Goal: Task Accomplishment & Management: Complete application form

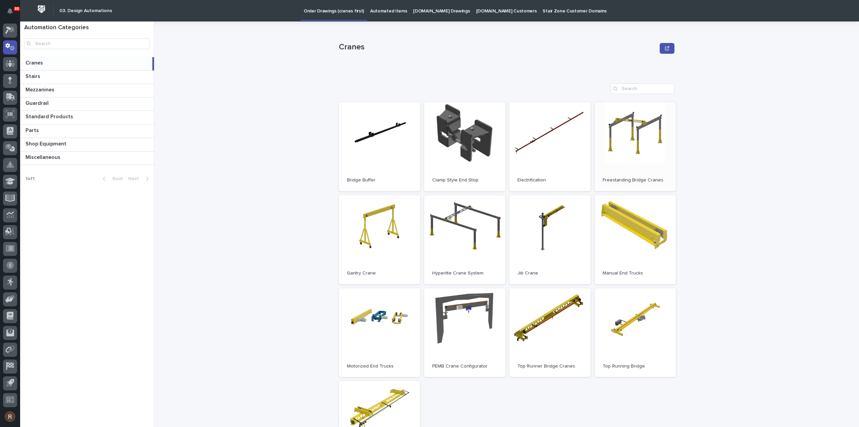
click at [658, 134] on link "Open" at bounding box center [635, 146] width 81 height 89
click at [11, 30] on icon at bounding box center [10, 30] width 10 height 8
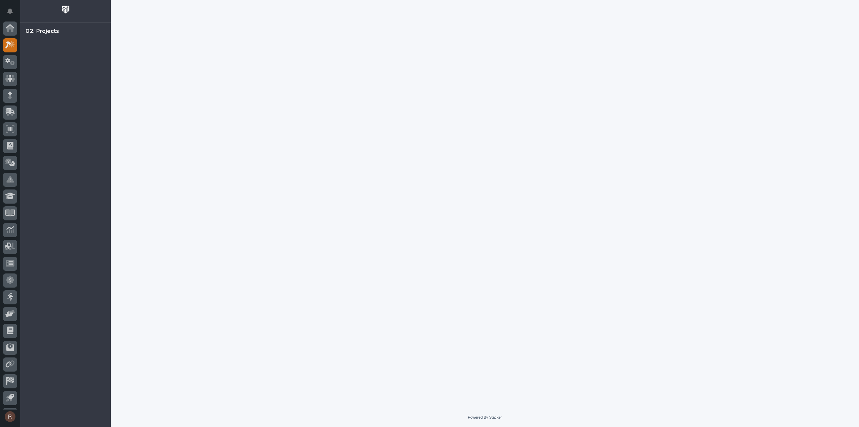
scroll to position [15, 0]
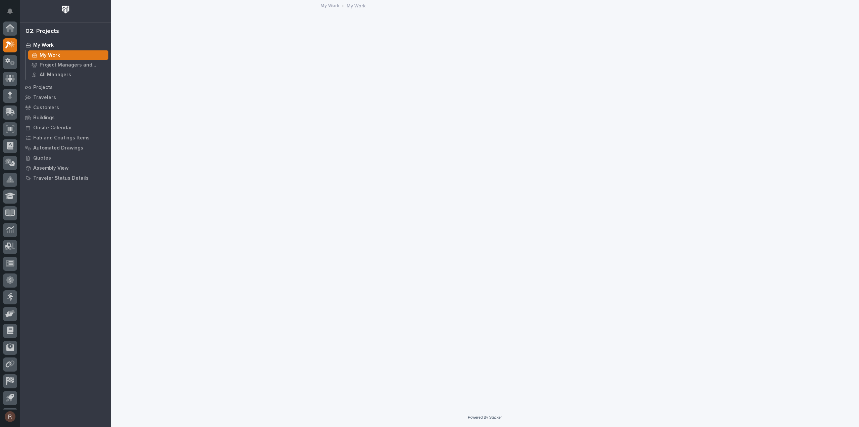
scroll to position [15, 0]
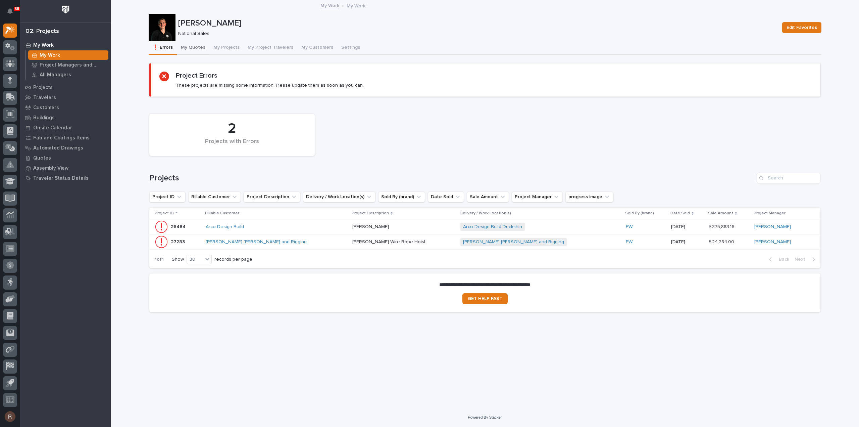
click at [191, 45] on button "My Quotes" at bounding box center [193, 48] width 33 height 14
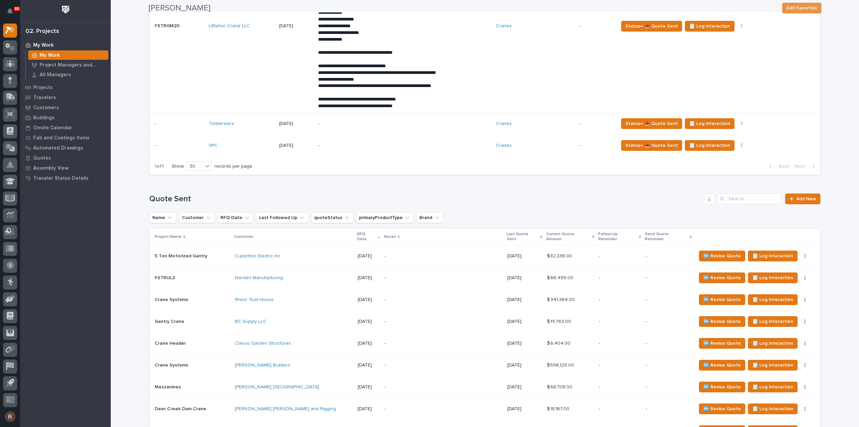
scroll to position [671, 0]
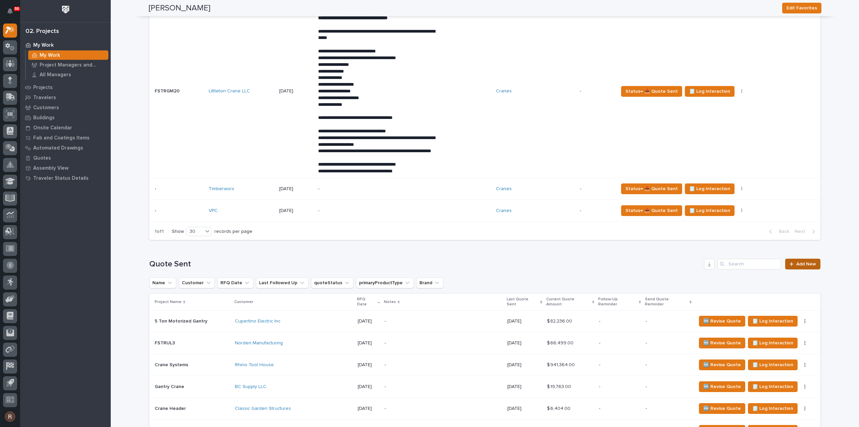
click at [790, 266] on icon at bounding box center [792, 263] width 4 height 5
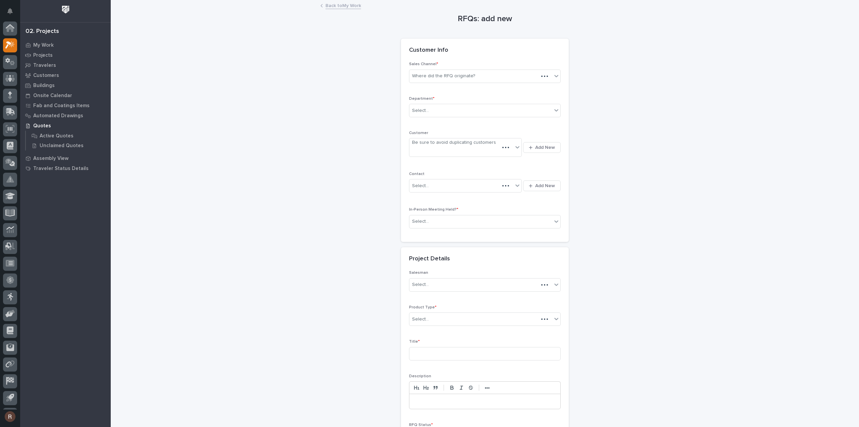
scroll to position [15, 0]
click at [464, 75] on div "Where did the RFQ originate?" at bounding box center [443, 75] width 63 height 7
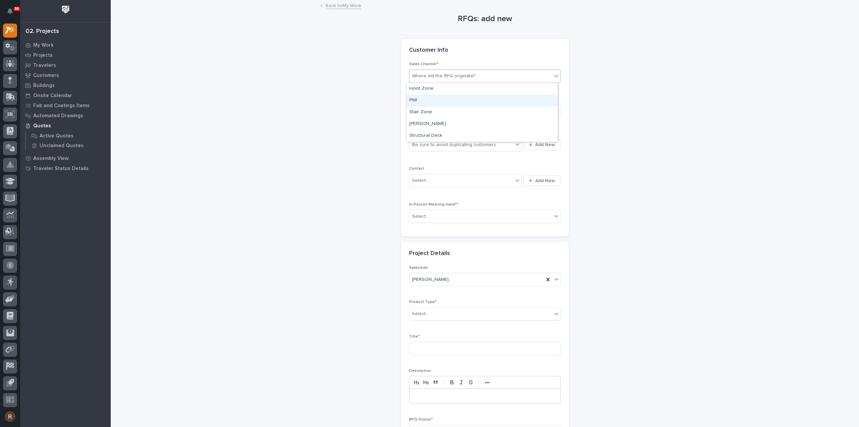
click at [422, 102] on div "PWI" at bounding box center [482, 101] width 151 height 12
click at [422, 114] on div "Select..." at bounding box center [480, 110] width 143 height 11
click at [425, 121] on span "National Sales" at bounding box center [426, 121] width 34 height 7
click at [420, 149] on div "Be sure to avoid duplicating customers" at bounding box center [461, 144] width 104 height 11
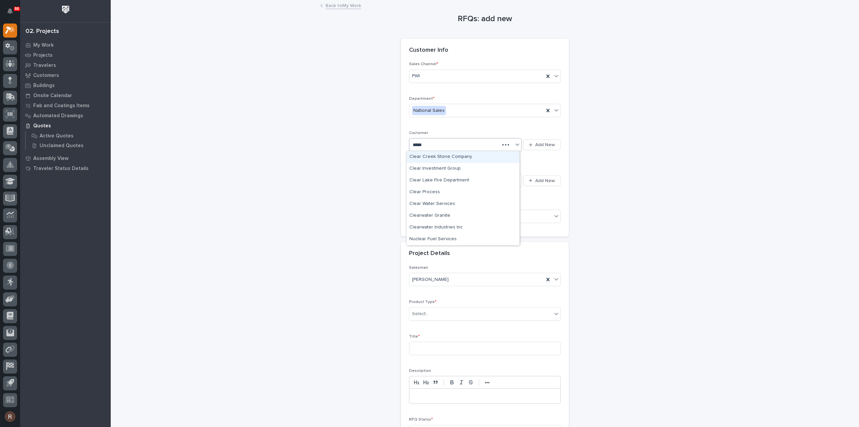
type input "******"
click at [417, 167] on div "Clearwater Industries Inc" at bounding box center [463, 169] width 113 height 12
click at [420, 177] on div "Select..." at bounding box center [420, 180] width 17 height 7
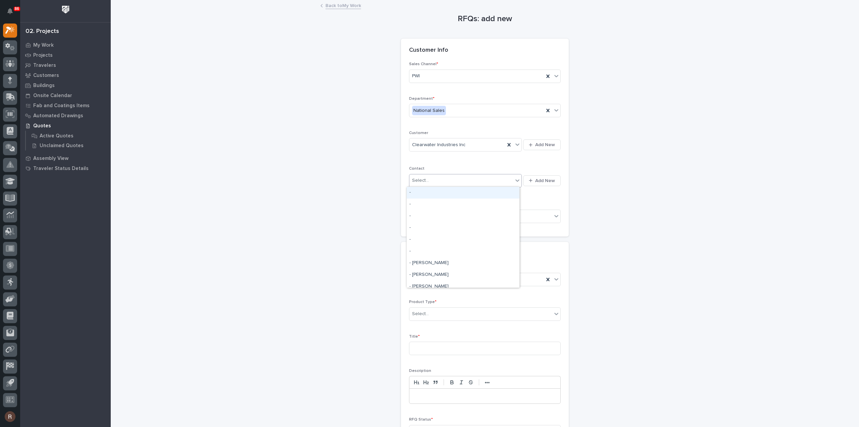
click at [420, 177] on div "Select..." at bounding box center [420, 180] width 17 height 7
click at [430, 214] on input "text" at bounding box center [430, 216] width 1 height 6
click at [423, 238] on div "No" at bounding box center [482, 240] width 151 height 12
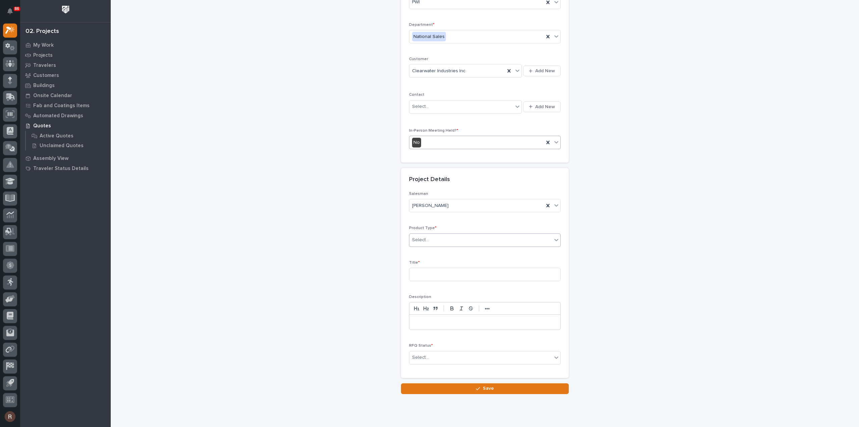
scroll to position [91, 0]
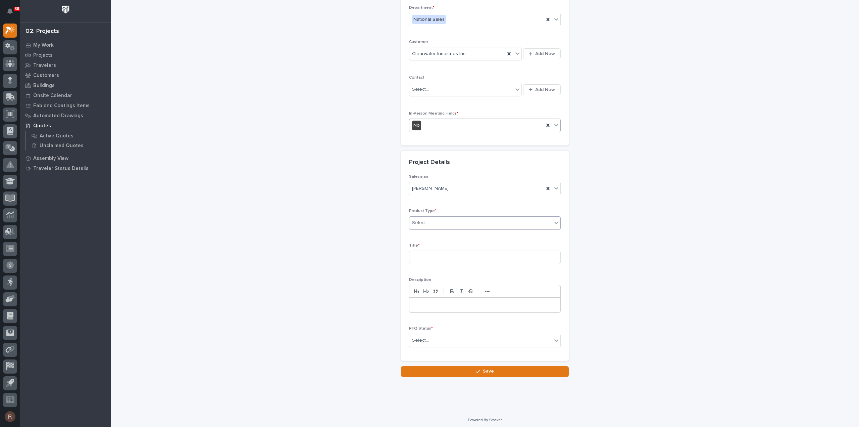
click at [432, 217] on div "Select..." at bounding box center [480, 222] width 143 height 11
click at [423, 251] on input at bounding box center [485, 256] width 152 height 13
type input "FSTRGM15"
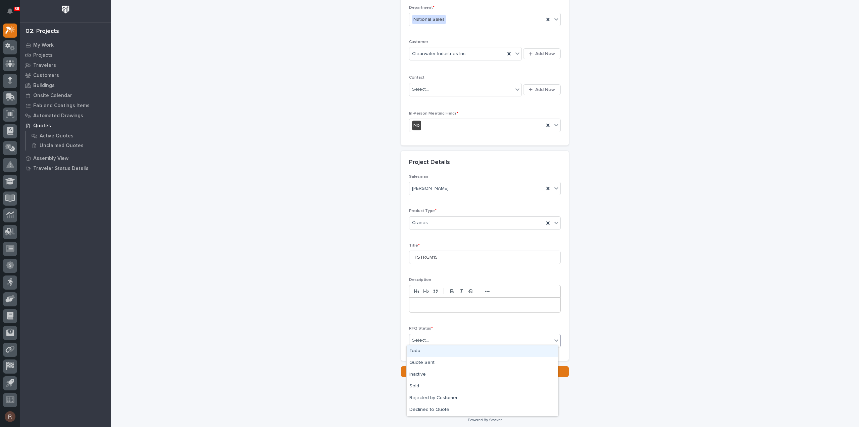
click at [420, 337] on div "Select..." at bounding box center [420, 340] width 17 height 7
click at [421, 358] on div "Quote Sent" at bounding box center [482, 363] width 151 height 12
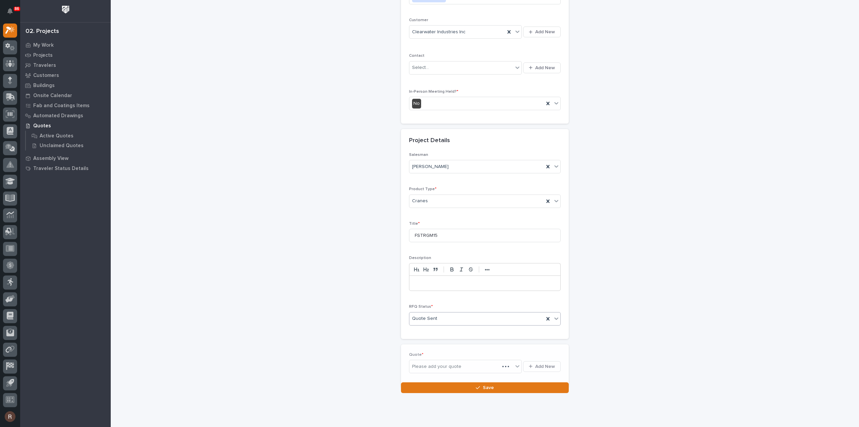
scroll to position [115, 0]
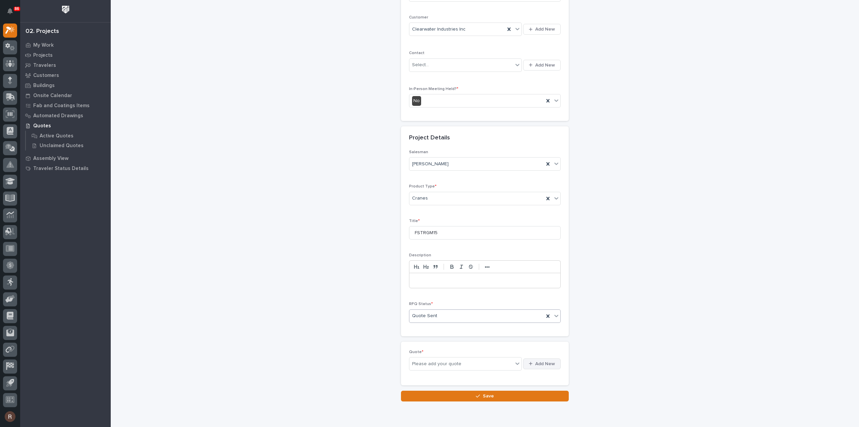
click at [536, 362] on span "Add New" at bounding box center [545, 363] width 20 height 6
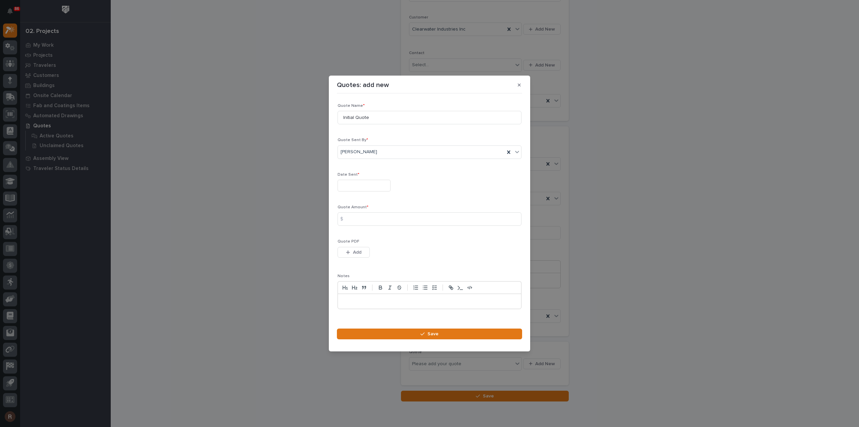
click at [354, 189] on input "text" at bounding box center [364, 186] width 53 height 12
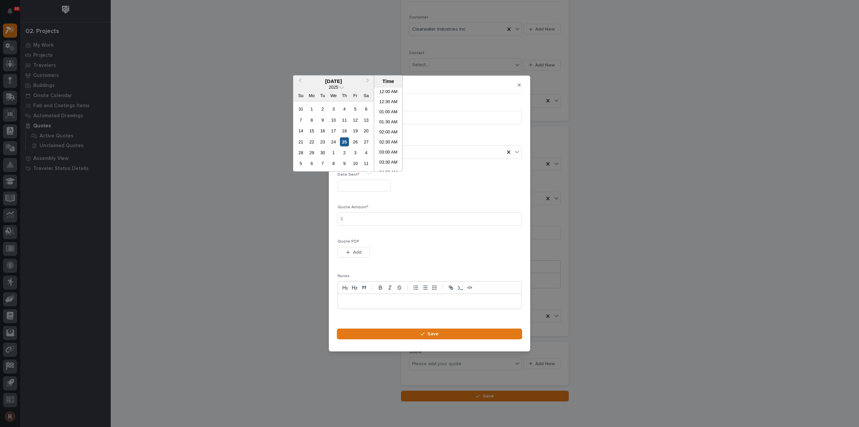
scroll to position [144, 0]
click at [344, 139] on div "25" at bounding box center [344, 141] width 9 height 9
type input "**********"
click at [357, 214] on input at bounding box center [430, 218] width 184 height 13
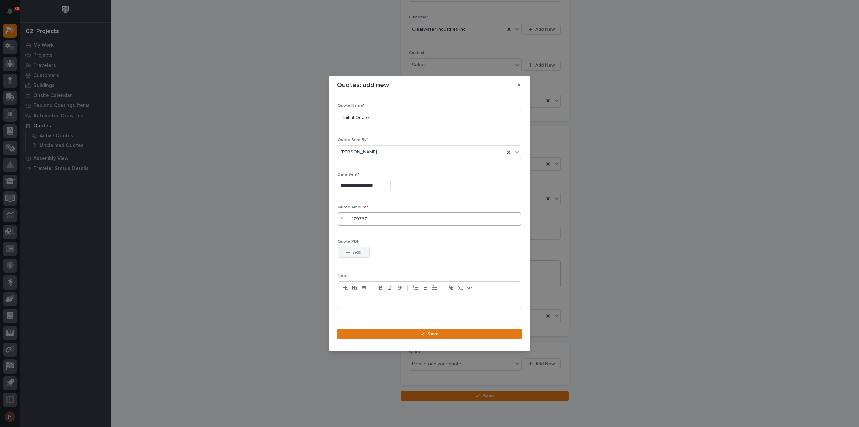
type input "179387"
click at [358, 253] on span "Add" at bounding box center [357, 252] width 8 height 6
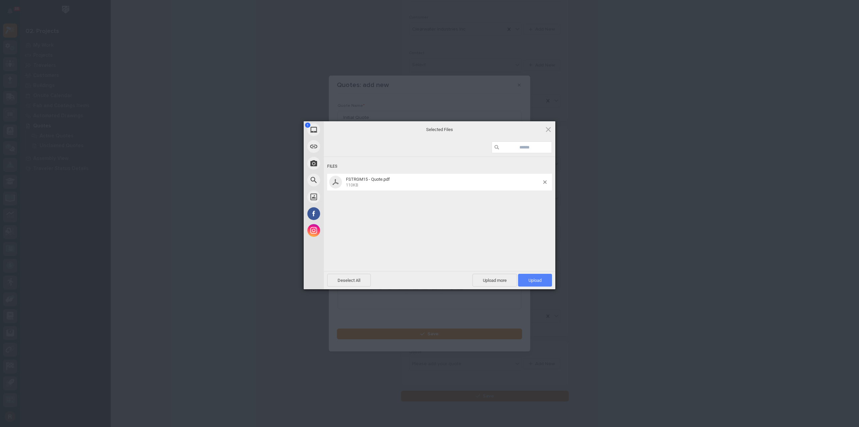
click at [527, 278] on span "Upload 1" at bounding box center [535, 280] width 34 height 13
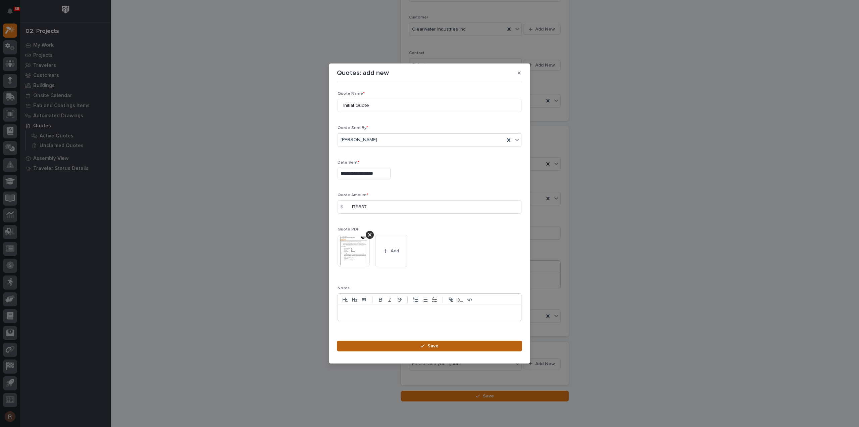
click at [456, 345] on button "Save" at bounding box center [429, 345] width 185 height 11
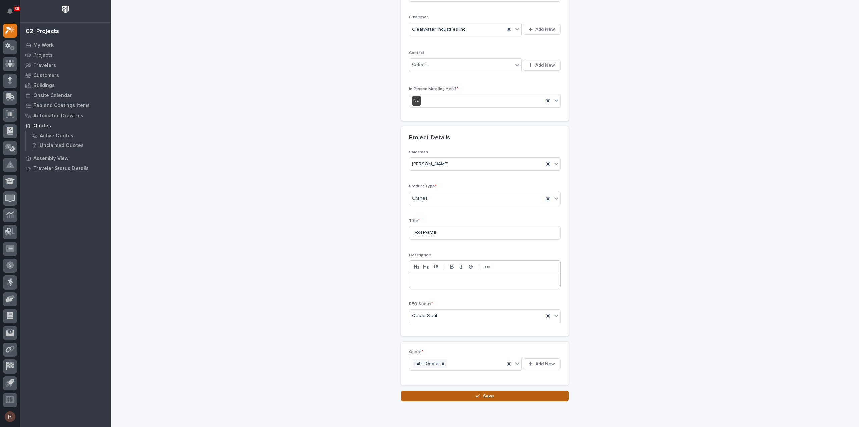
click at [473, 394] on button "Save" at bounding box center [485, 395] width 168 height 11
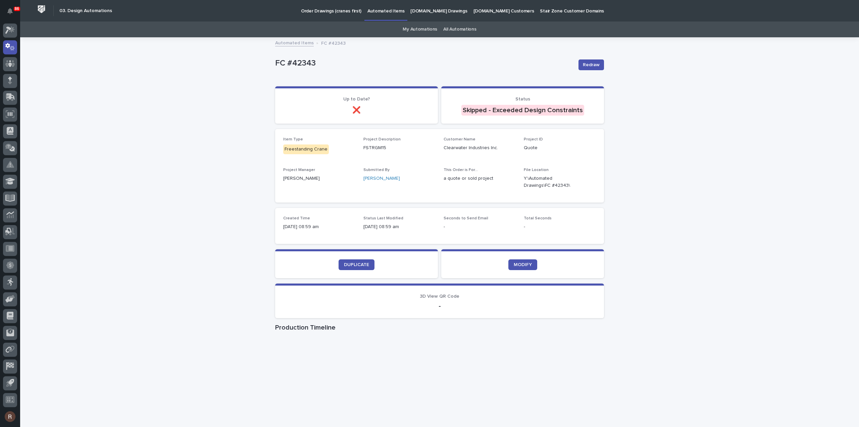
click at [385, 11] on p "Automated Items" at bounding box center [386, 7] width 37 height 14
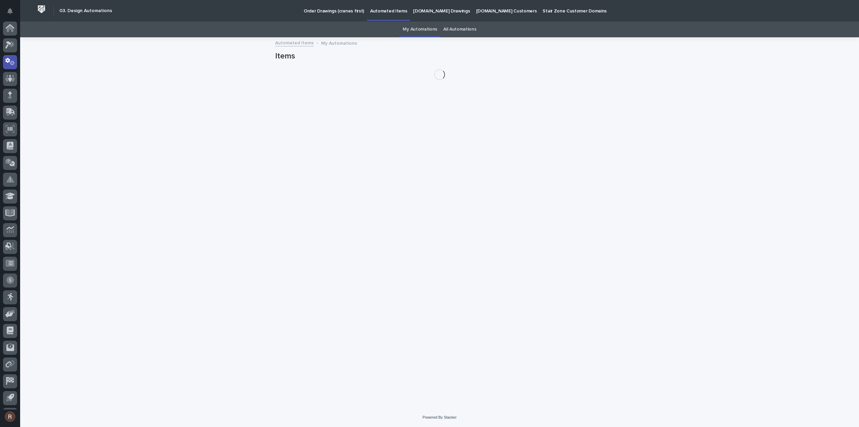
scroll to position [15, 0]
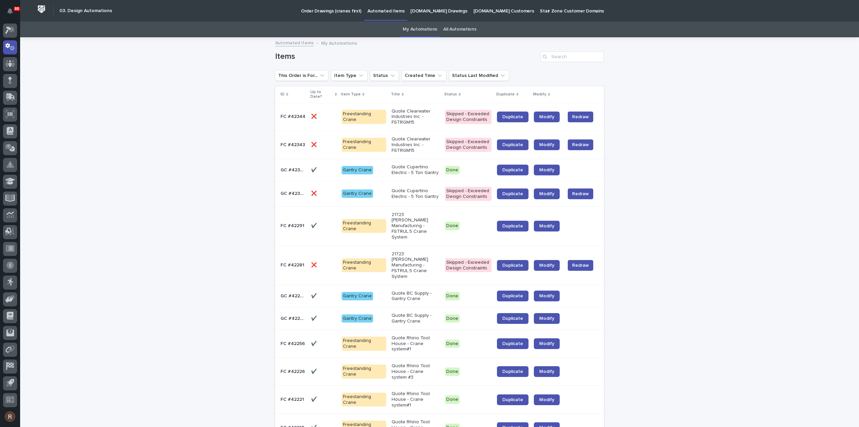
click at [324, 12] on p "Order Drawings (cranes first)" at bounding box center [331, 7] width 60 height 14
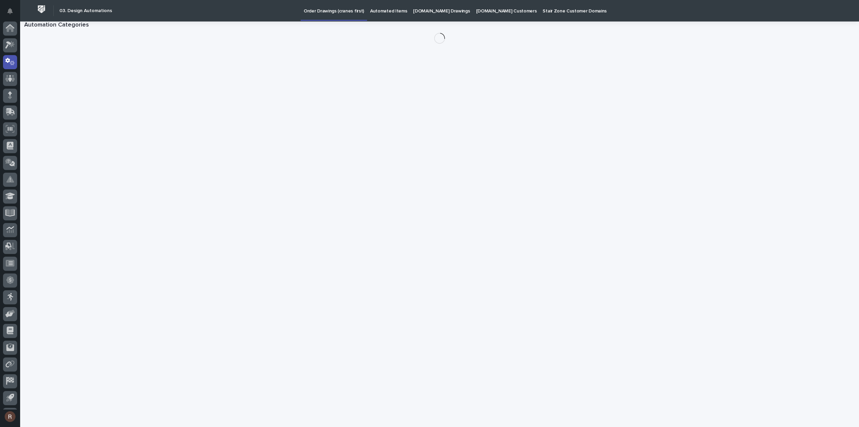
scroll to position [15, 0]
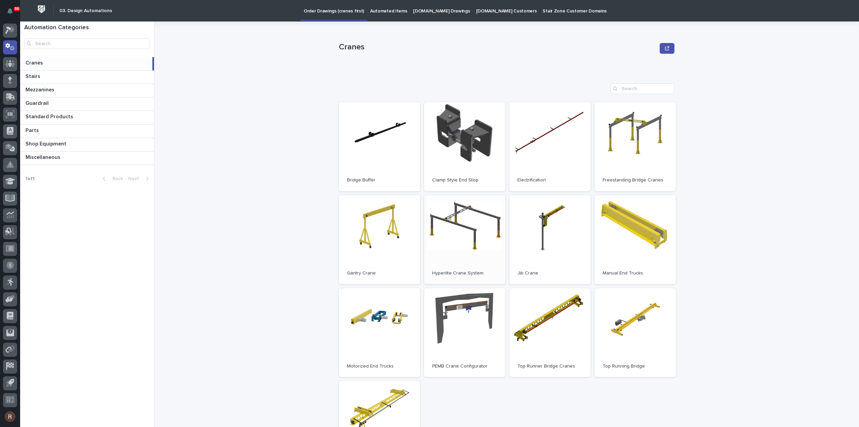
click at [467, 282] on link "Open" at bounding box center [464, 239] width 81 height 89
click at [454, 314] on link "Open" at bounding box center [464, 332] width 81 height 89
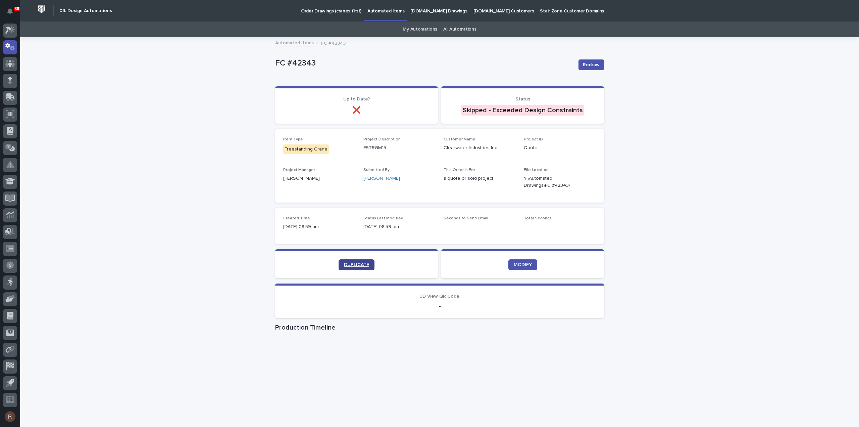
click at [358, 263] on span "DUPLICATE" at bounding box center [356, 264] width 25 height 5
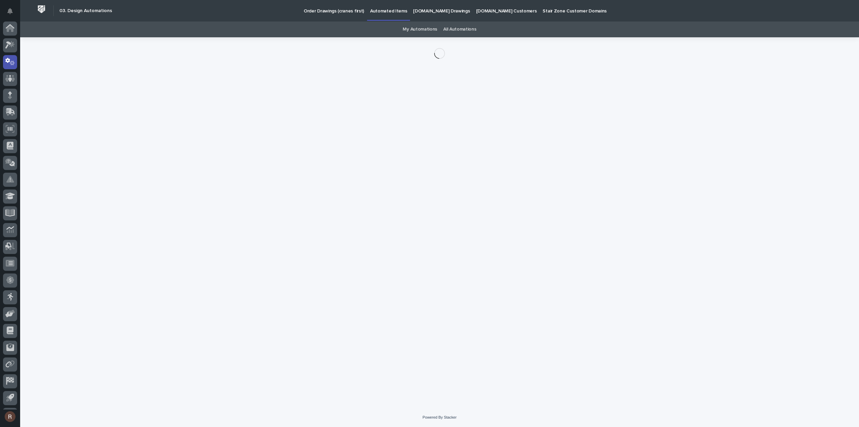
scroll to position [15, 0]
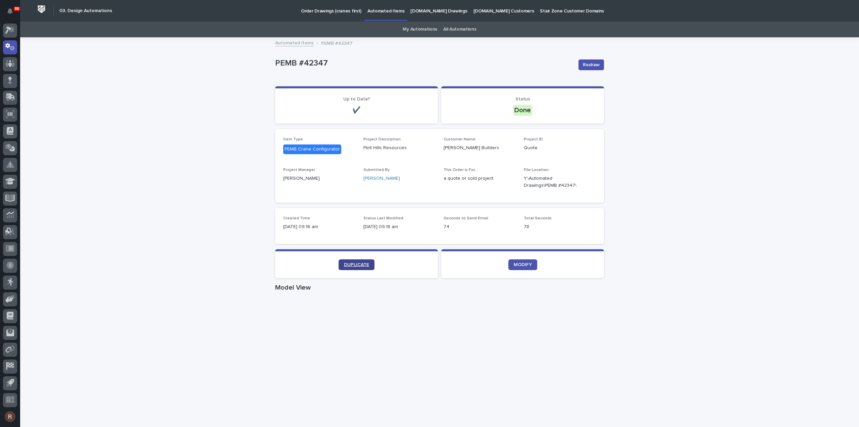
click at [362, 266] on span "DUPLICATE" at bounding box center [356, 264] width 25 height 5
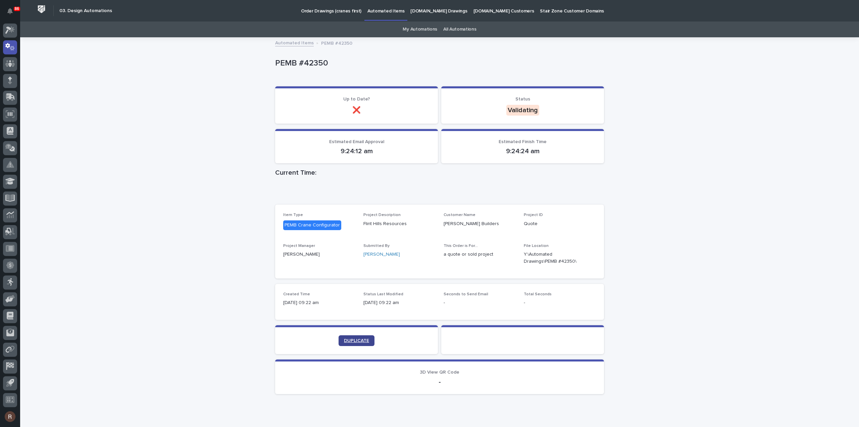
click at [351, 341] on span "DUPLICATE" at bounding box center [356, 340] width 25 height 5
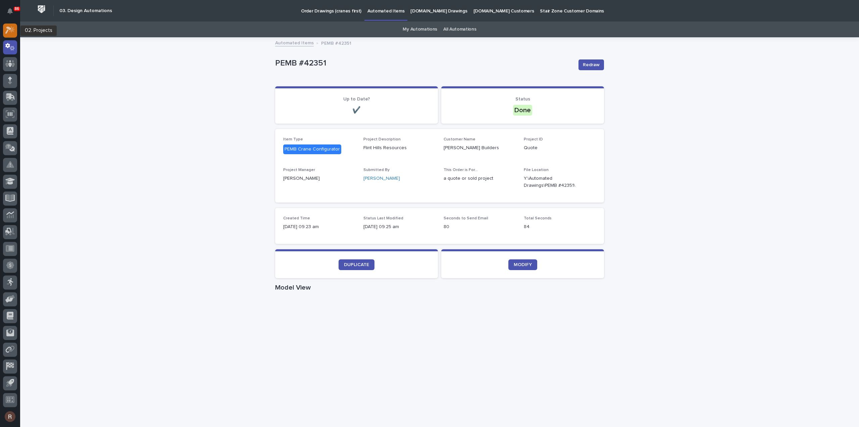
click at [11, 32] on icon at bounding box center [10, 30] width 10 height 8
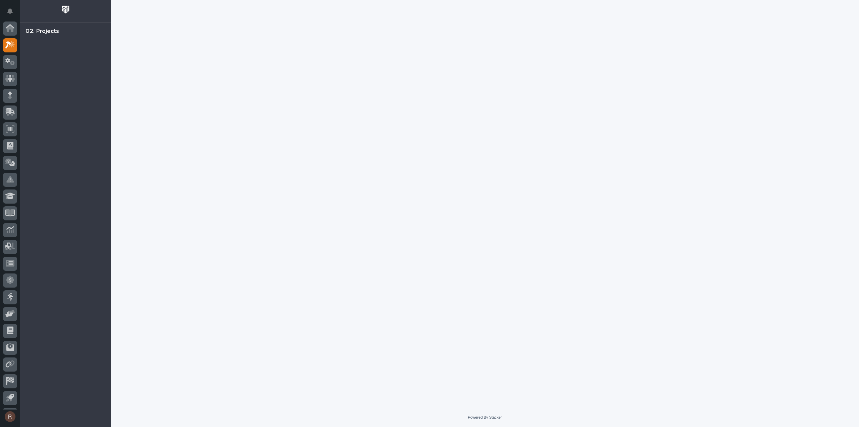
scroll to position [15, 0]
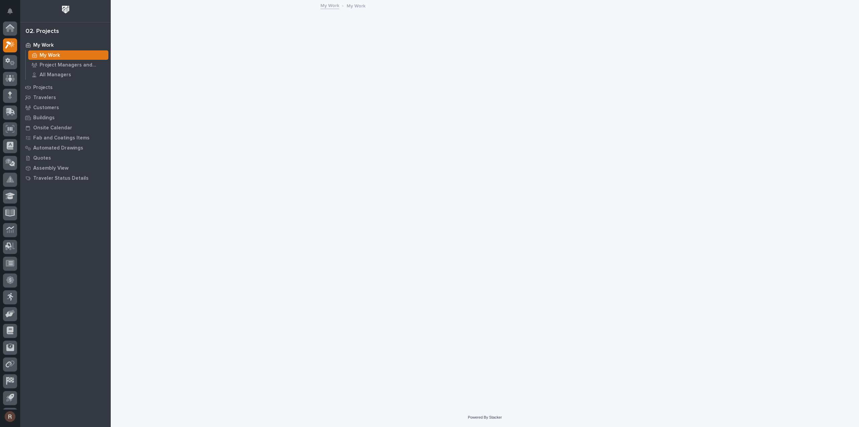
scroll to position [15, 0]
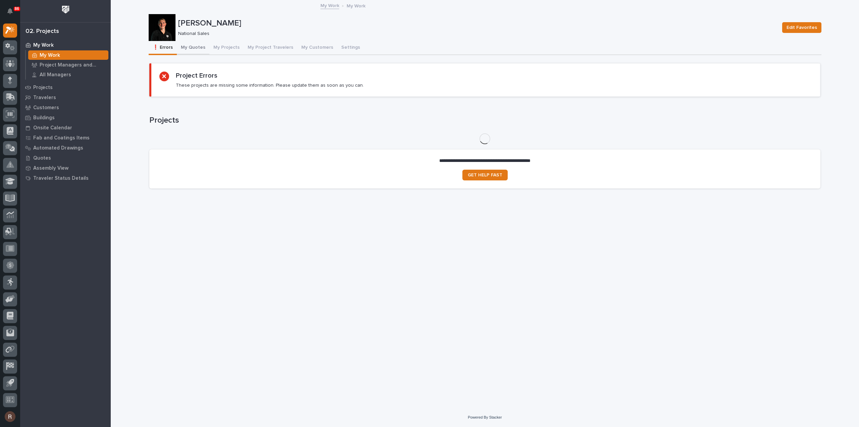
click at [185, 41] on button "My Quotes" at bounding box center [193, 48] width 33 height 14
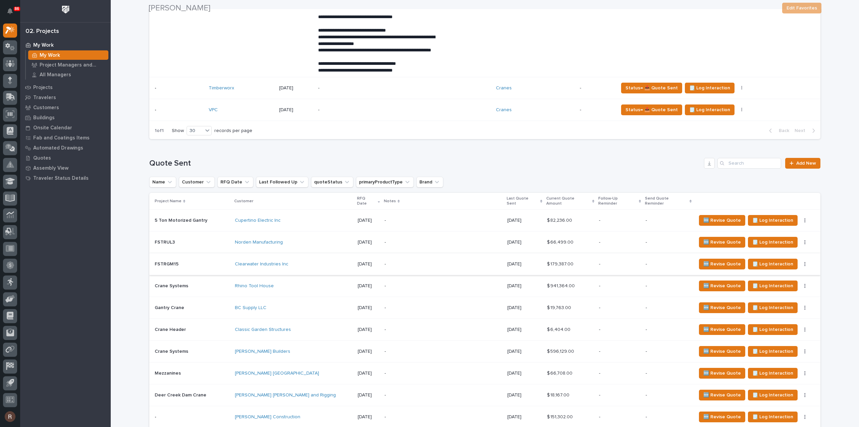
scroll to position [839, 0]
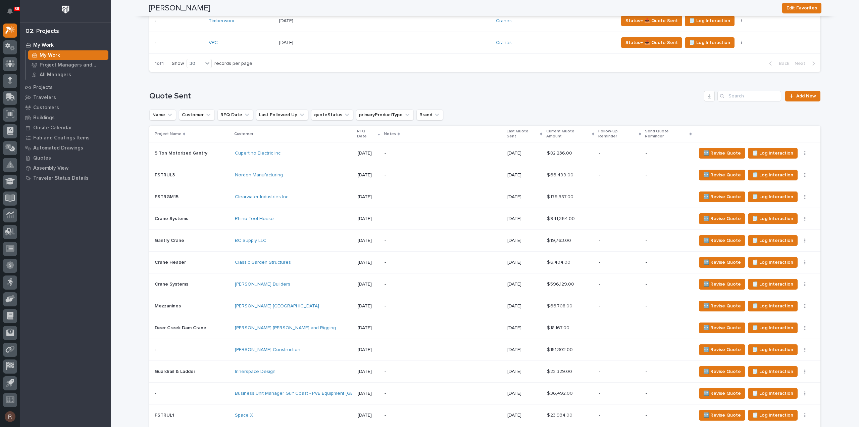
click at [288, 284] on div "[PERSON_NAME] Builders" at bounding box center [293, 284] width 117 height 6
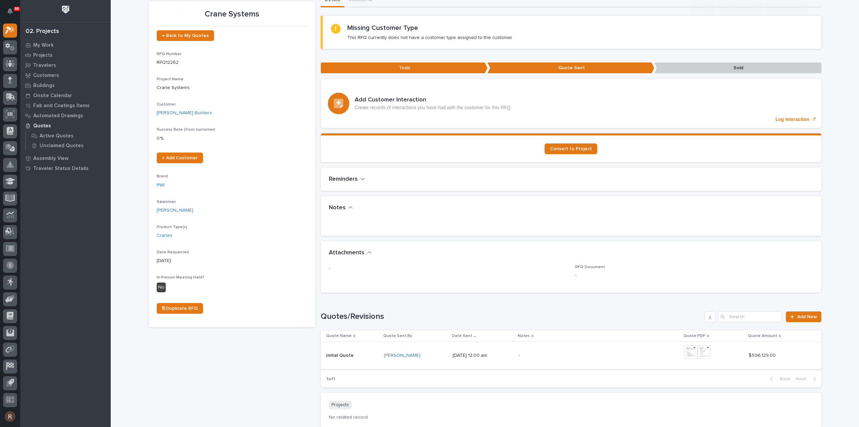
scroll to position [67, 0]
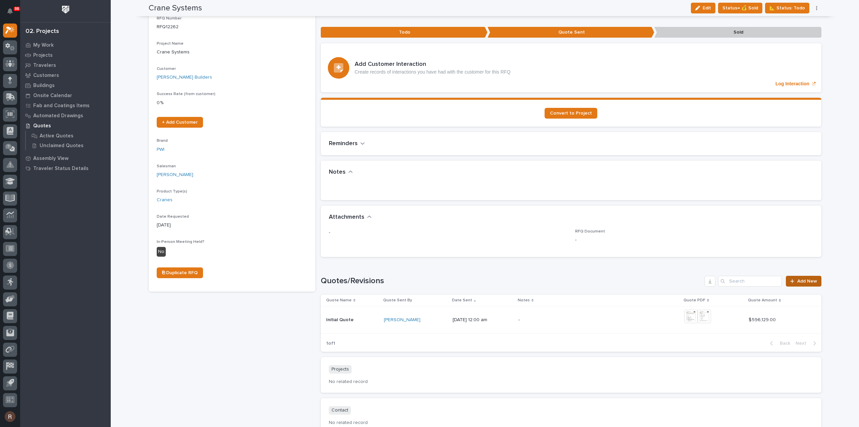
click at [800, 279] on span "Add New" at bounding box center [807, 281] width 20 height 5
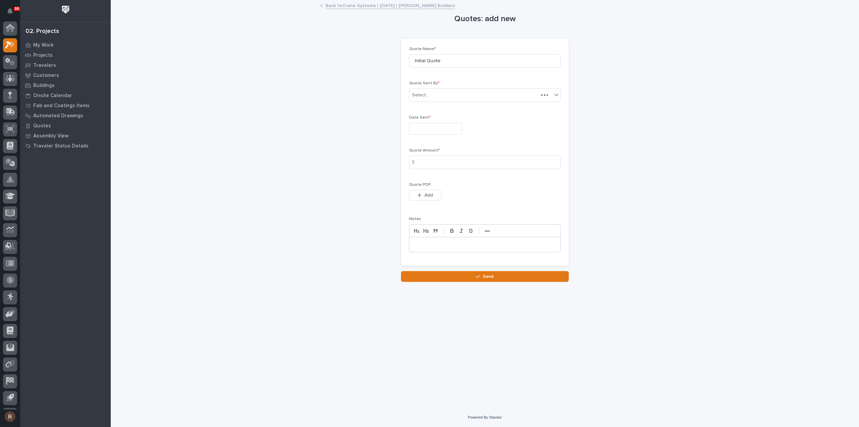
scroll to position [15, 0]
click at [358, 71] on div "Quotes: add new Loading... Saving… Loading... Saving… Loading... Saving… Quote …" at bounding box center [485, 141] width 673 height 281
type input "Initial Quote w/ Sales Tax"
click at [447, 130] on input "text" at bounding box center [435, 129] width 53 height 12
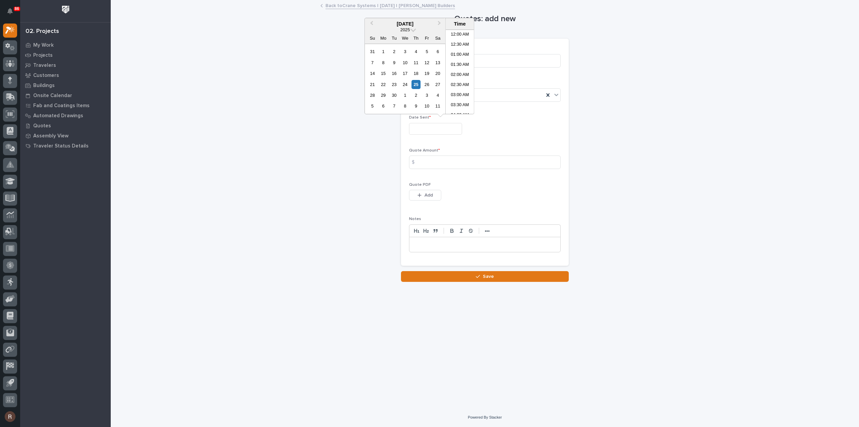
scroll to position [144, 0]
click at [417, 84] on div "25" at bounding box center [415, 84] width 9 height 9
type input "**********"
click at [433, 161] on input at bounding box center [485, 161] width 152 height 13
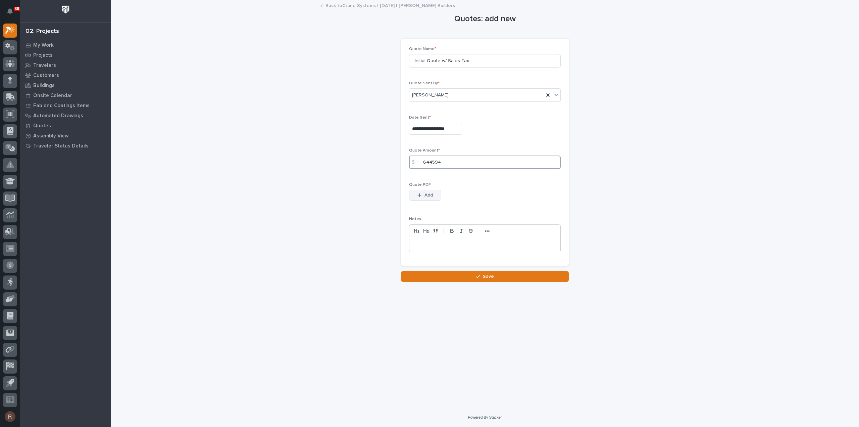
type input "644594"
click at [434, 191] on button "Add" at bounding box center [425, 195] width 32 height 11
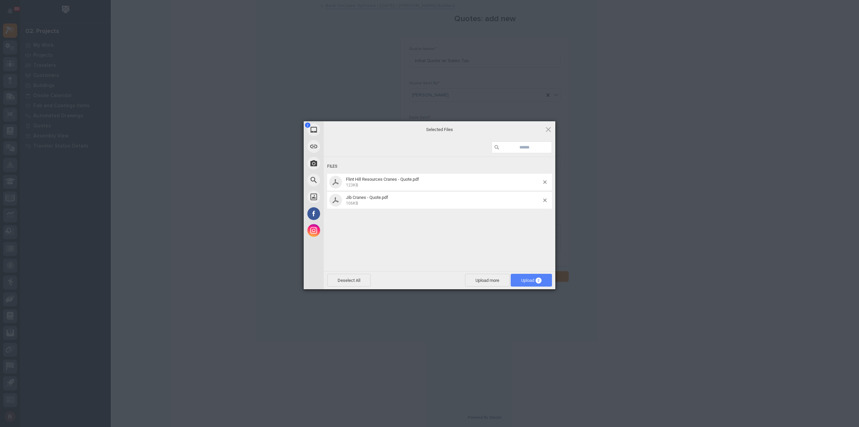
click at [536, 279] on span "Upload 2" at bounding box center [531, 280] width 20 height 5
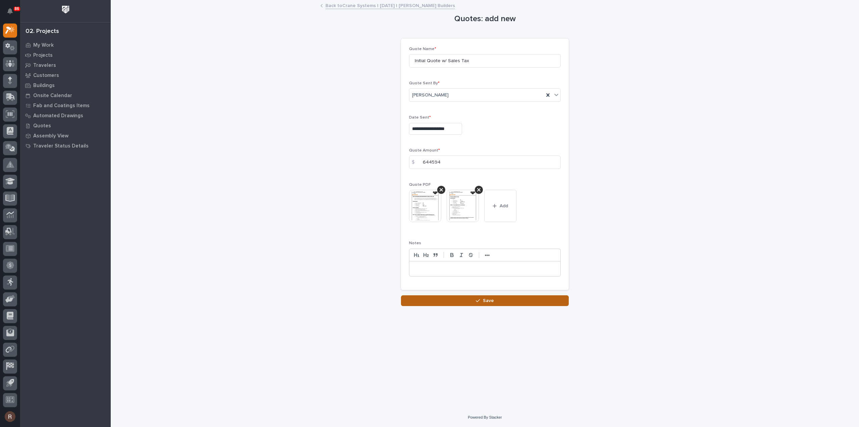
click at [531, 298] on button "Save" at bounding box center [485, 300] width 168 height 11
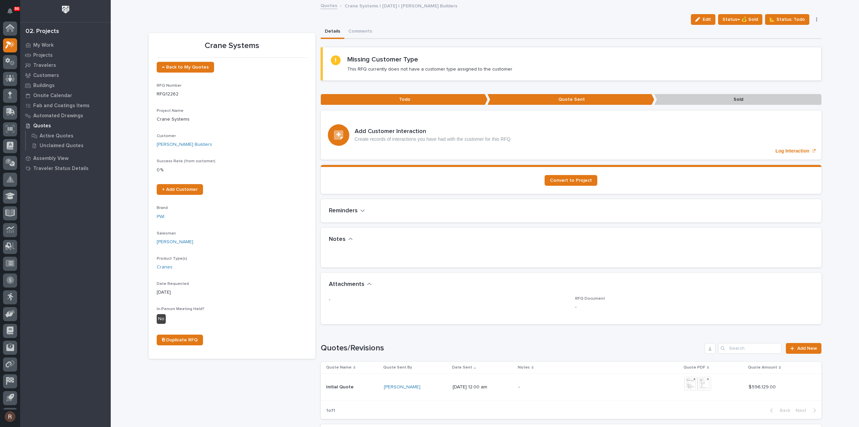
scroll to position [15, 0]
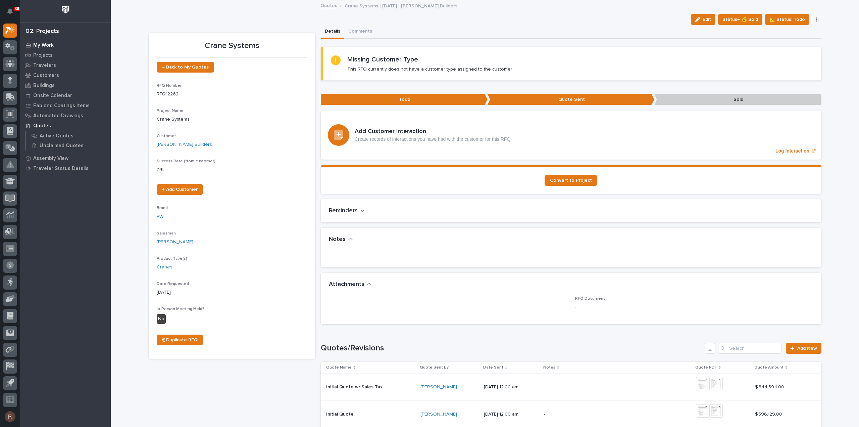
click at [39, 45] on p "My Work" at bounding box center [43, 45] width 20 height 6
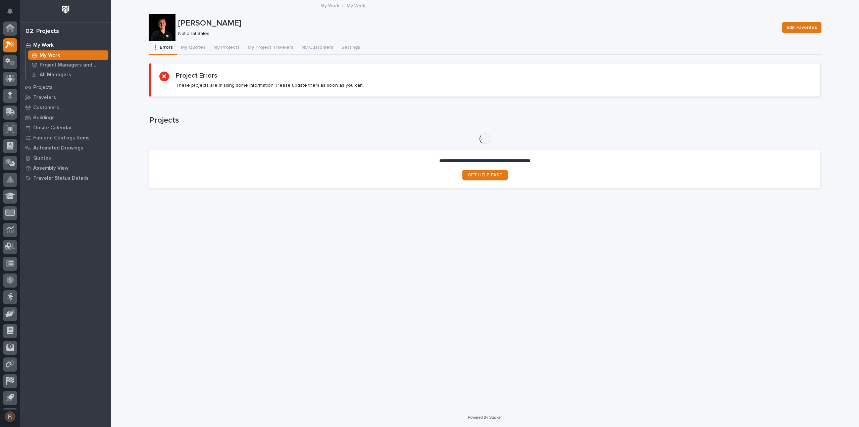
scroll to position [15, 0]
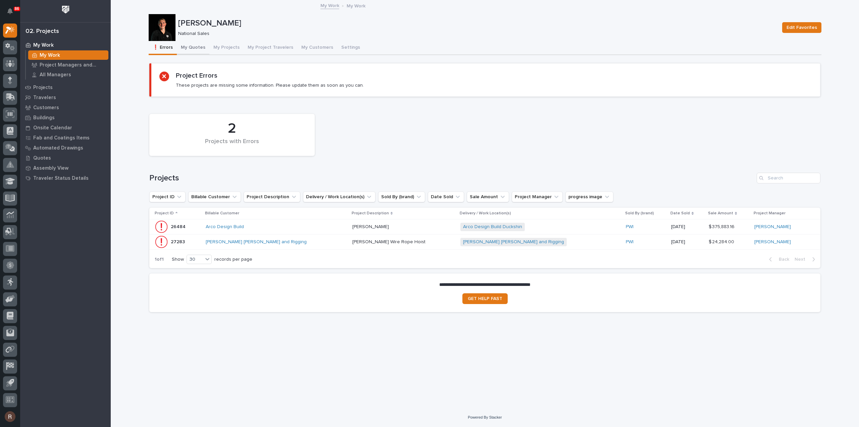
click at [189, 50] on button "My Quotes" at bounding box center [193, 48] width 33 height 14
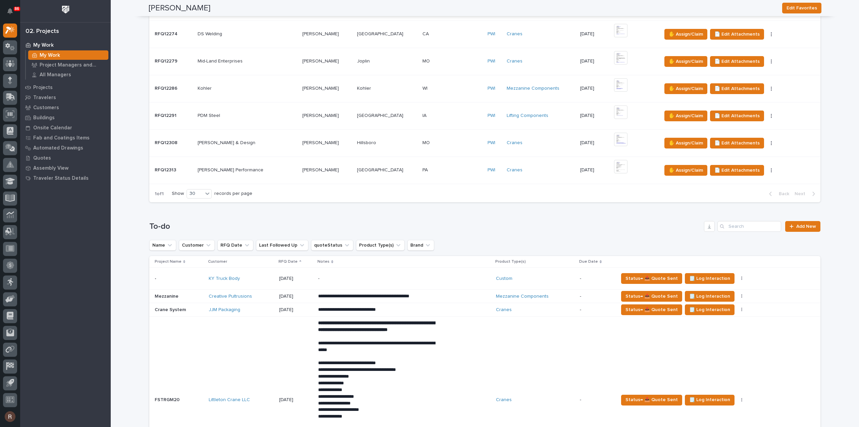
scroll to position [806, 0]
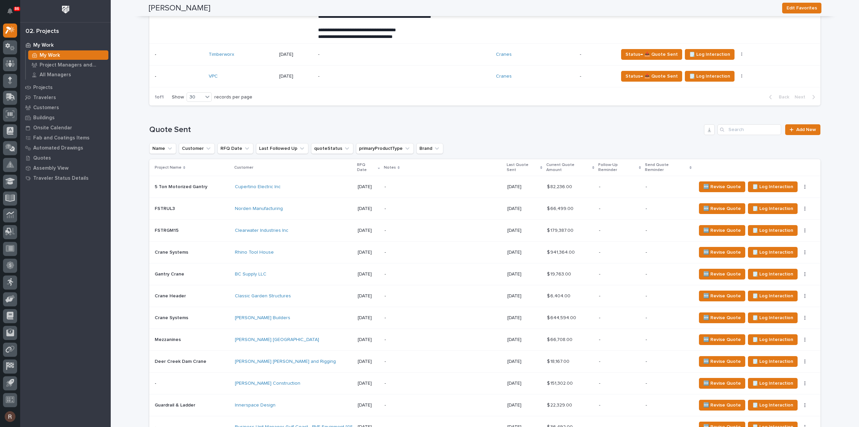
click at [539, 172] on p "Last Quote Sent" at bounding box center [523, 167] width 32 height 12
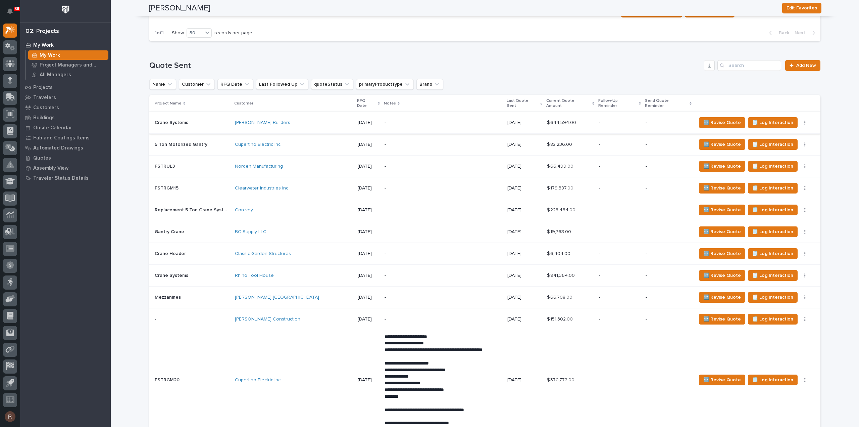
scroll to position [873, 0]
